Goal: Task Accomplishment & Management: Manage account settings

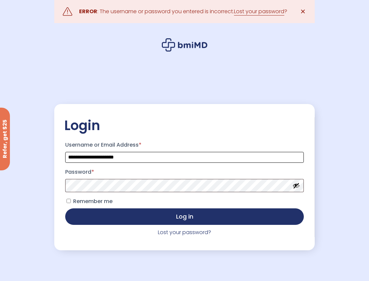
drag, startPoint x: 121, startPoint y: 160, endPoint x: 127, endPoint y: 159, distance: 5.3
click at [122, 160] on input "**********" at bounding box center [184, 157] width 238 height 11
type input "**********"
click at [65, 209] on button "Log in" at bounding box center [184, 217] width 238 height 17
click at [299, 189] on button "Show password" at bounding box center [295, 185] width 7 height 7
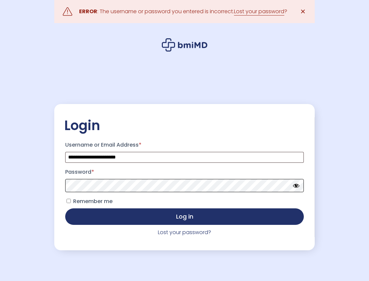
click at [65, 209] on button "Log in" at bounding box center [184, 217] width 238 height 17
click at [267, 11] on link "Lost your password" at bounding box center [259, 12] width 50 height 8
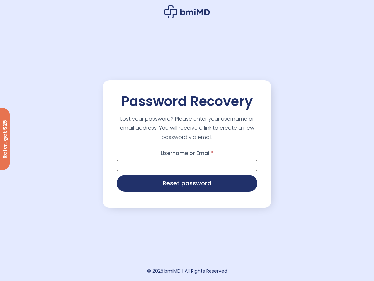
click at [134, 162] on input "Username or Email *" at bounding box center [187, 165] width 140 height 11
type input "**********"
click at [117, 175] on button "Reset password" at bounding box center [187, 183] width 140 height 17
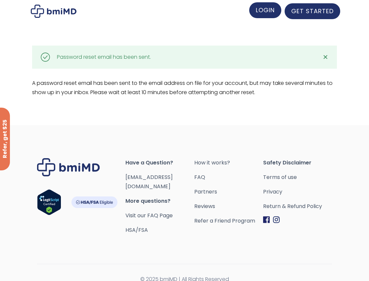
click at [269, 17] on link "LOGIN" at bounding box center [265, 10] width 32 height 16
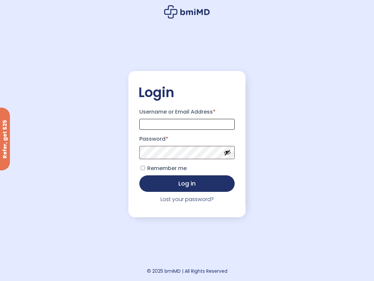
click at [170, 125] on input "Username or Email Address *" at bounding box center [186, 124] width 95 height 11
click at [216, 119] on input "**********" at bounding box center [186, 124] width 95 height 11
type input "**********"
click at [139, 176] on button "Log in" at bounding box center [186, 184] width 95 height 17
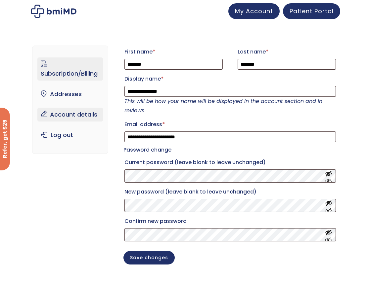
click at [69, 75] on link "Subscription/Billing" at bounding box center [69, 69] width 65 height 23
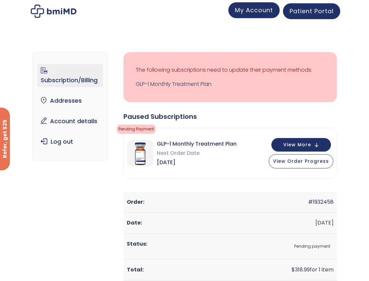
click at [267, 14] on link "My Account" at bounding box center [253, 10] width 51 height 16
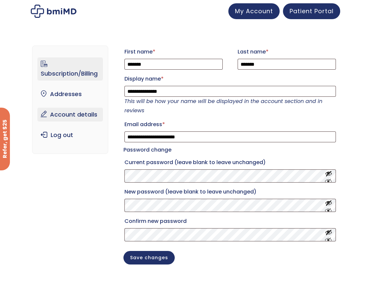
click at [94, 72] on link "Subscription/Billing" at bounding box center [69, 69] width 65 height 23
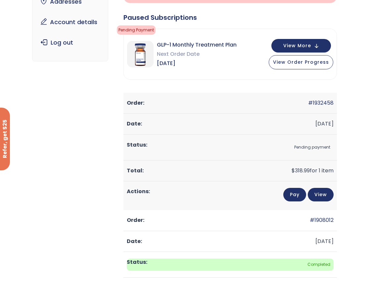
scroll to position [66, 0]
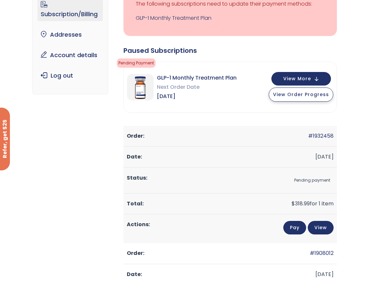
click at [316, 100] on button "View Order Progress" at bounding box center [300, 95] width 64 height 14
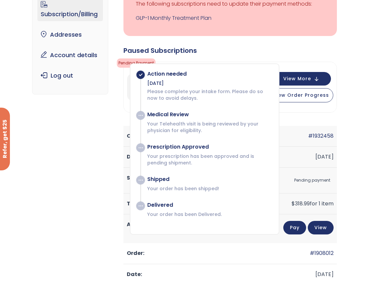
click at [55, 192] on div "Subscription/Billing bmiRewards Addresses Account details Submit a Review Log o…" at bounding box center [184, 234] width 304 height 522
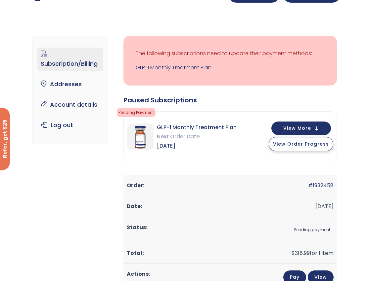
scroll to position [0, 0]
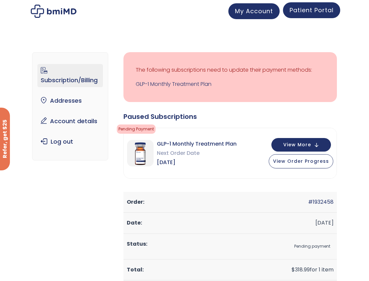
click at [314, 15] on link "Patient Portal" at bounding box center [311, 10] width 57 height 16
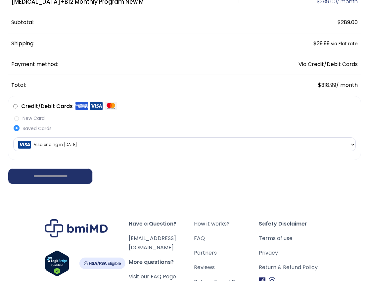
scroll to position [38, 0]
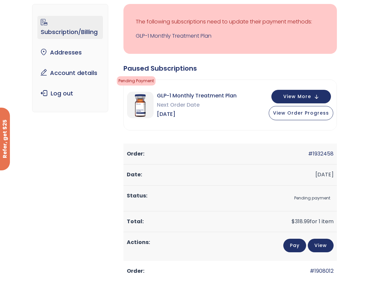
scroll to position [66, 0]
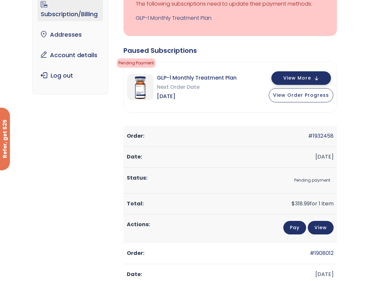
click at [314, 82] on button "View More" at bounding box center [301, 78] width 60 height 14
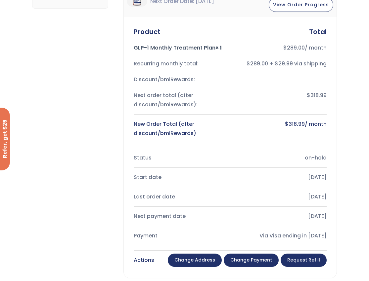
scroll to position [165, 0]
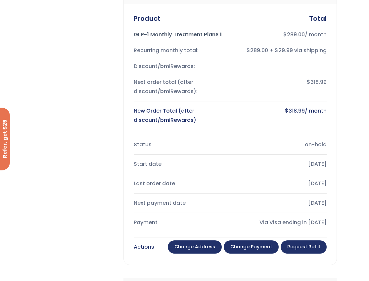
drag, startPoint x: 306, startPoint y: 144, endPoint x: 321, endPoint y: 145, distance: 15.6
click at [321, 145] on div "on-hold" at bounding box center [280, 144] width 93 height 9
click at [225, 157] on div "Start date [DATE]" at bounding box center [230, 164] width 193 height 16
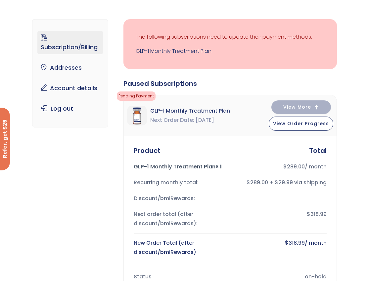
scroll to position [0, 0]
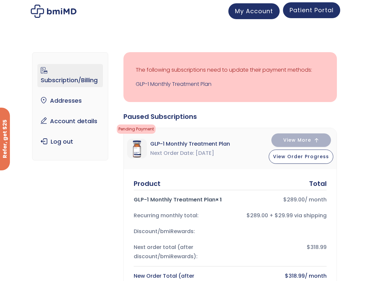
click at [316, 17] on link "Patient Portal" at bounding box center [311, 10] width 57 height 16
